Goal: Task Accomplishment & Management: Use online tool/utility

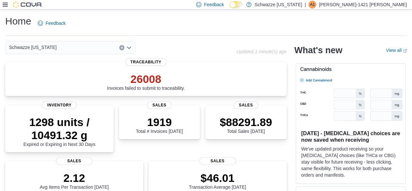
click at [294, 27] on div "Home Feedback" at bounding box center [206, 23] width 402 height 17
click at [7, 7] on icon at bounding box center [5, 4] width 5 height 5
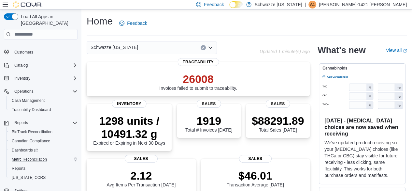
scroll to position [42, 0]
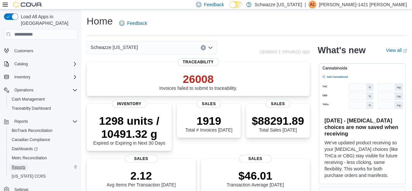
click at [14, 164] on span "Reports" at bounding box center [19, 166] width 14 height 5
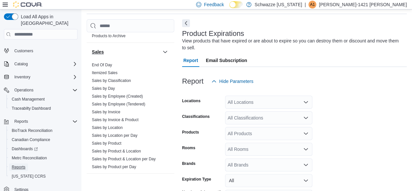
scroll to position [456, 0]
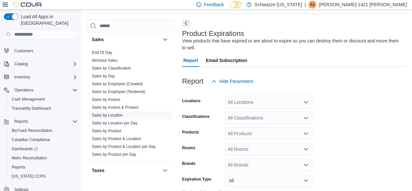
click at [113, 113] on link "Sales by Location" at bounding box center [107, 115] width 31 height 5
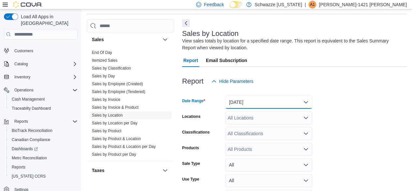
click at [244, 101] on button "[DATE]" at bounding box center [268, 102] width 87 height 13
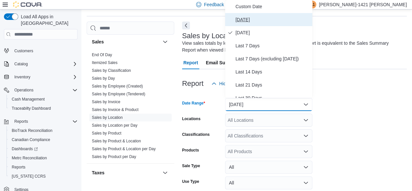
click at [243, 22] on span "[DATE]" at bounding box center [273, 20] width 74 height 8
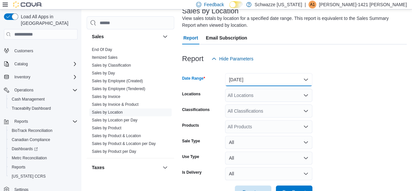
scroll to position [65, 0]
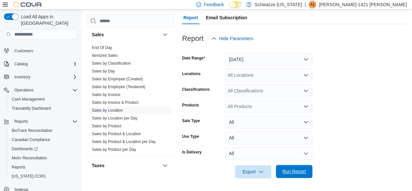
click at [306, 167] on span "Run Report" at bounding box center [294, 171] width 29 height 13
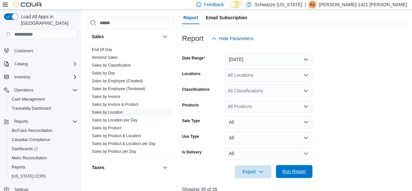
click at [285, 170] on span "Run Report" at bounding box center [294, 171] width 23 height 7
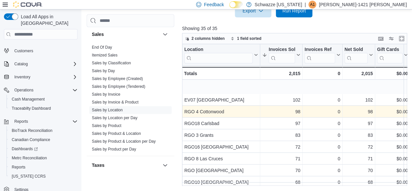
scroll to position [65, 0]
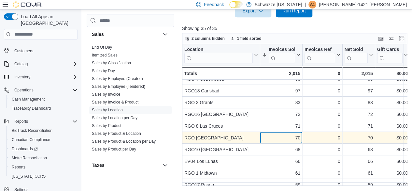
click at [275, 140] on div "70" at bounding box center [281, 138] width 38 height 8
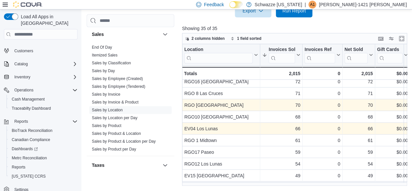
scroll to position [0, 0]
